Goal: Task Accomplishment & Management: Manage account settings

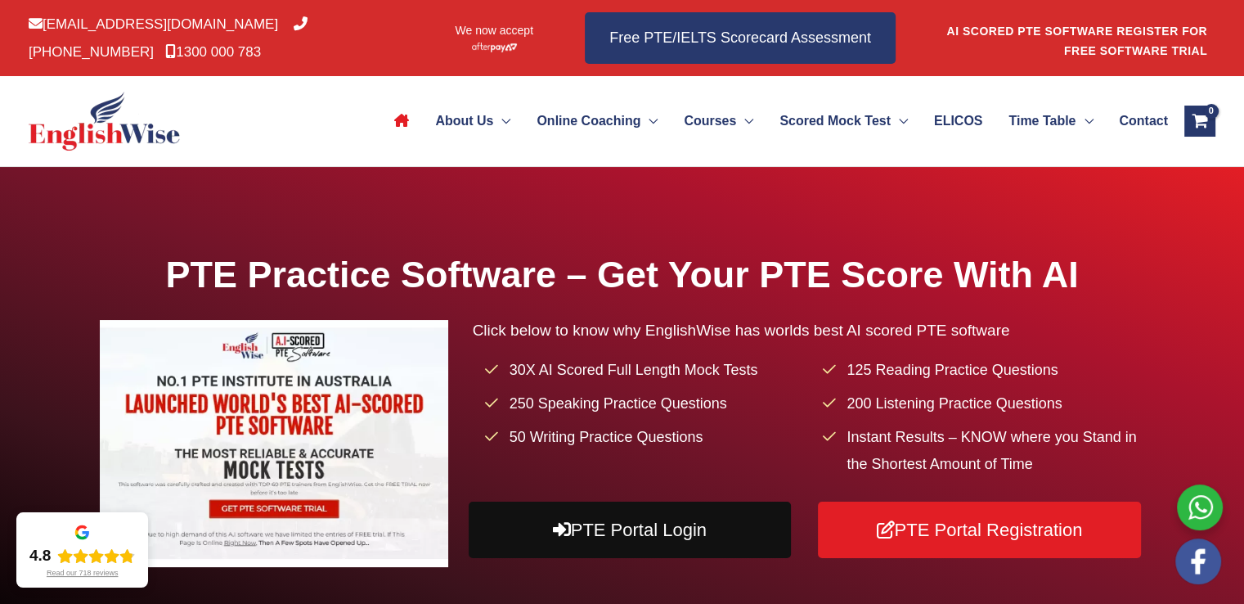
click at [727, 518] on link "PTE Portal Login" at bounding box center [630, 529] width 322 height 56
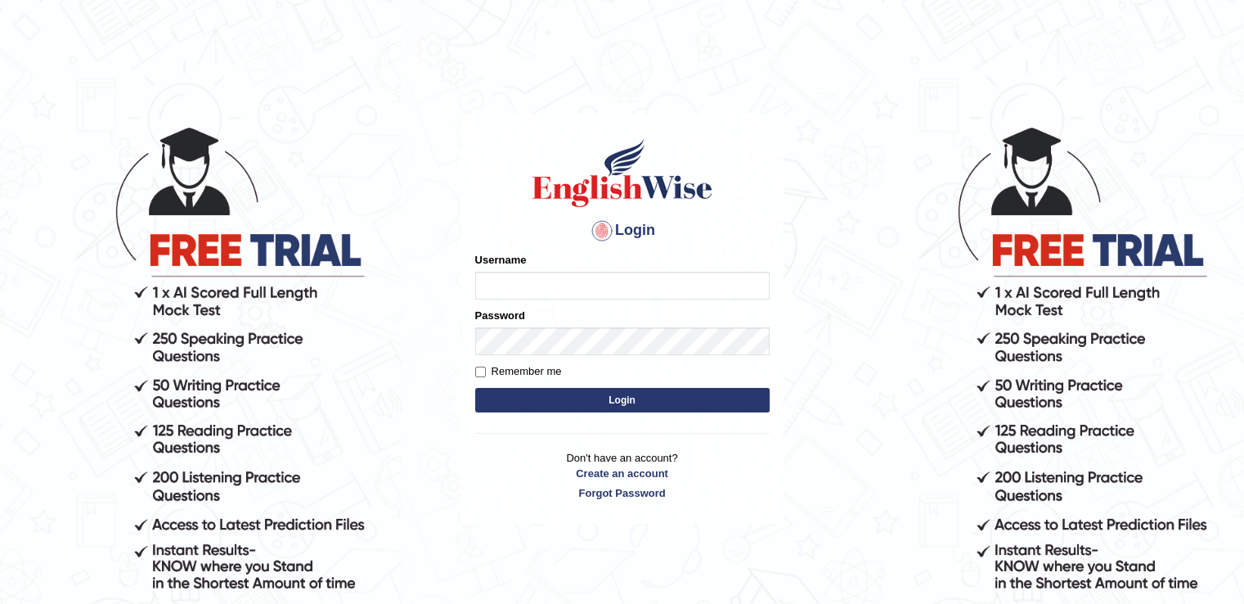
click at [547, 279] on input "Username" at bounding box center [622, 286] width 294 height 28
type input "r"
type input "REDDY121"
click at [524, 369] on label "Remember me" at bounding box center [518, 371] width 87 height 16
click at [486, 369] on input "Remember me" at bounding box center [480, 371] width 11 height 11
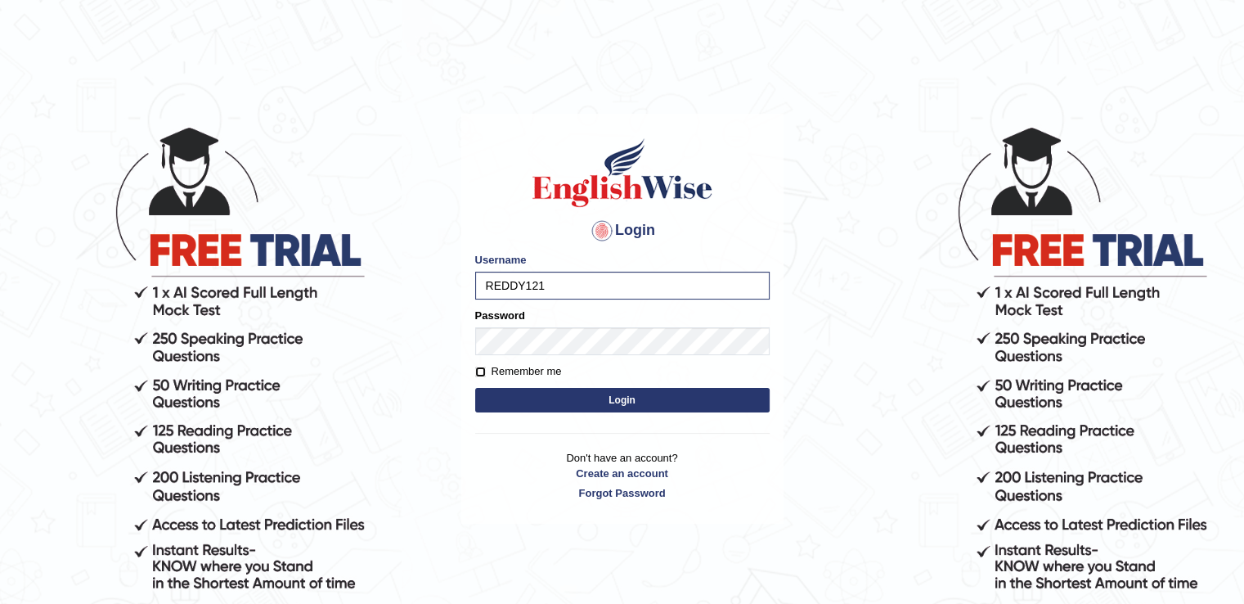
checkbox input "true"
click at [563, 402] on button "Login" at bounding box center [622, 400] width 294 height 25
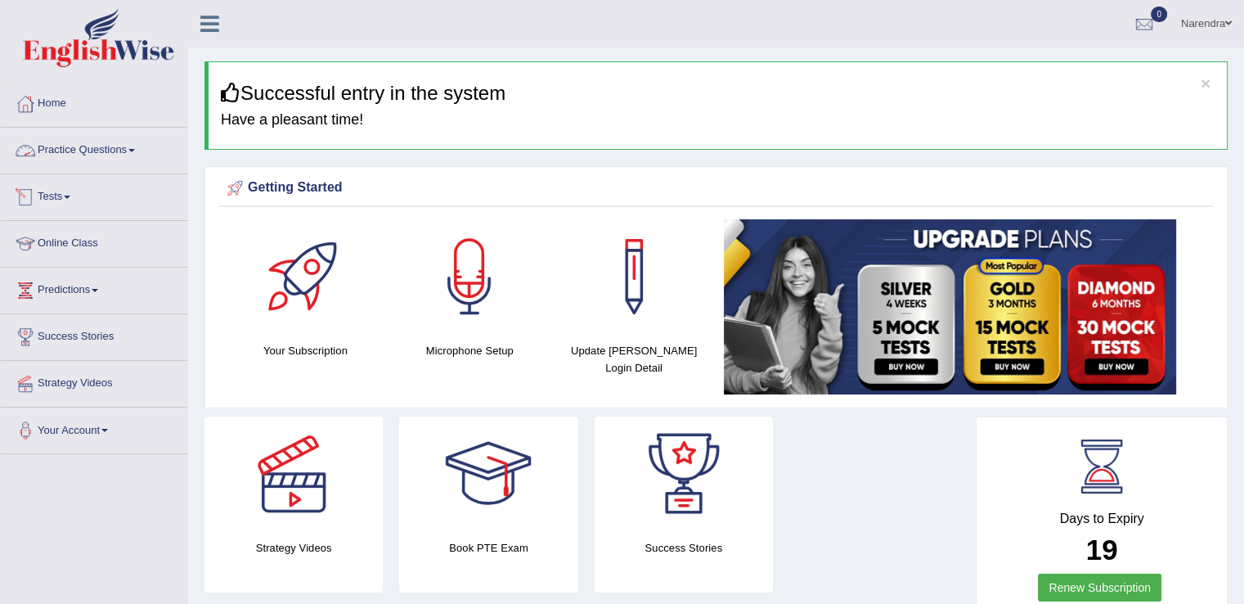
click at [124, 152] on link "Practice Questions" at bounding box center [94, 148] width 187 height 41
